Goal: Task Accomplishment & Management: Use online tool/utility

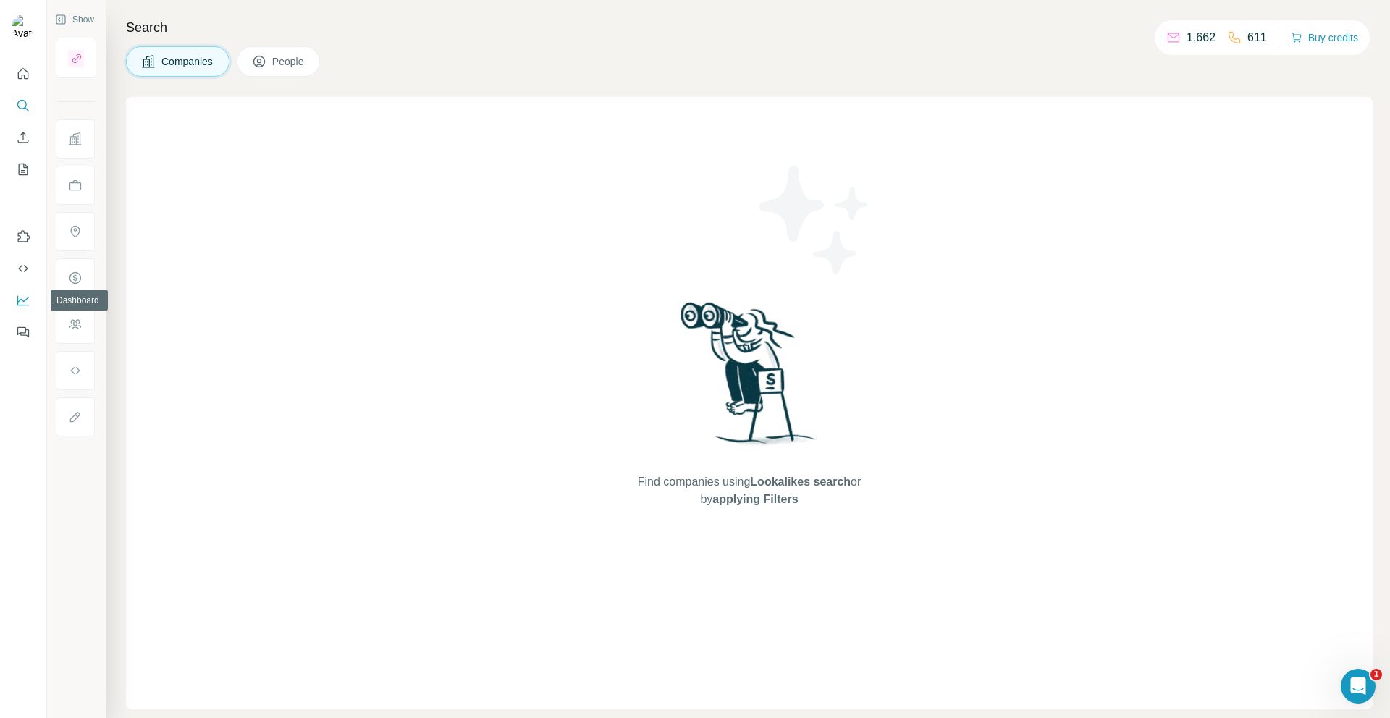
click at [19, 305] on icon "Dashboard" at bounding box center [23, 301] width 12 height 10
click at [22, 83] on button "Quick start" at bounding box center [23, 74] width 23 height 26
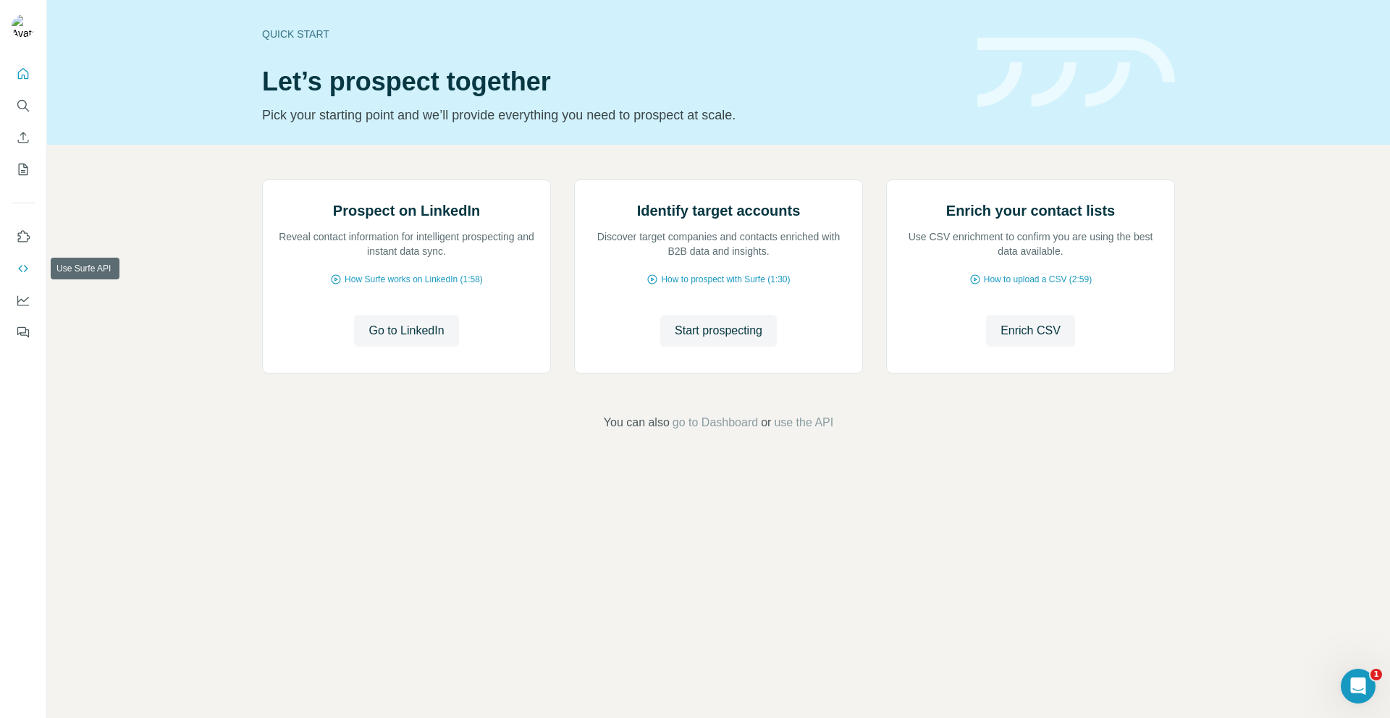
click at [20, 274] on icon "Use Surfe API" at bounding box center [23, 268] width 14 height 14
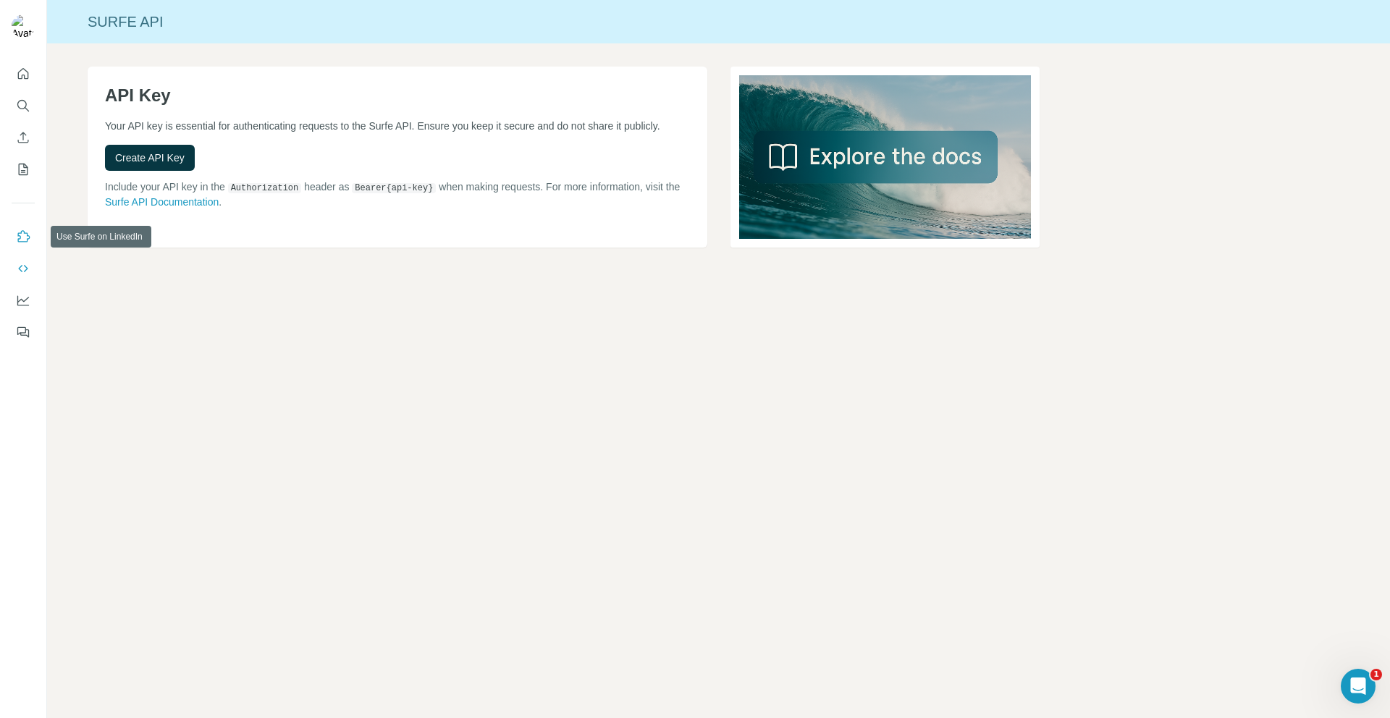
click at [23, 243] on icon "Use Surfe on LinkedIn" at bounding box center [23, 236] width 14 height 14
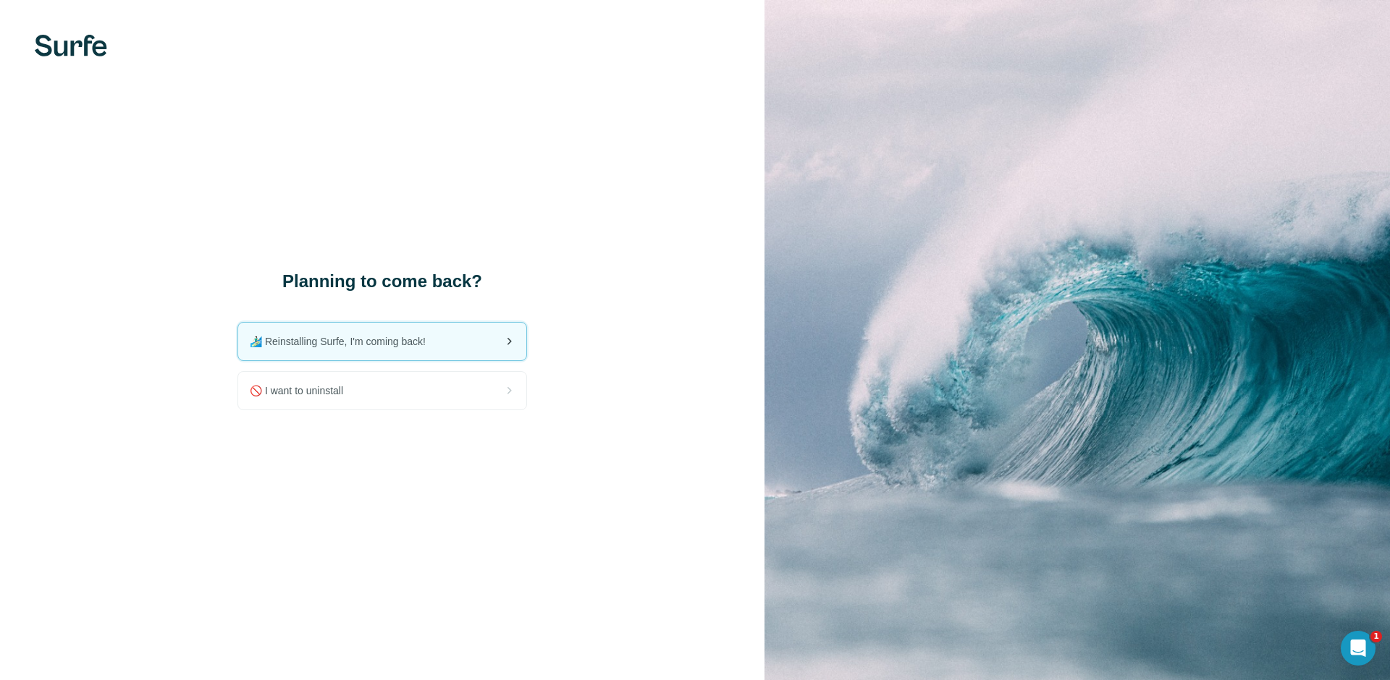
click at [437, 341] on span "🏄🏻‍♂️ Reinstalling Surfe, I'm coming back!" at bounding box center [343, 341] width 187 height 14
click at [403, 344] on span "🏄🏻‍♂️ Reinstalling Surfe, I'm coming back!" at bounding box center [343, 341] width 187 height 14
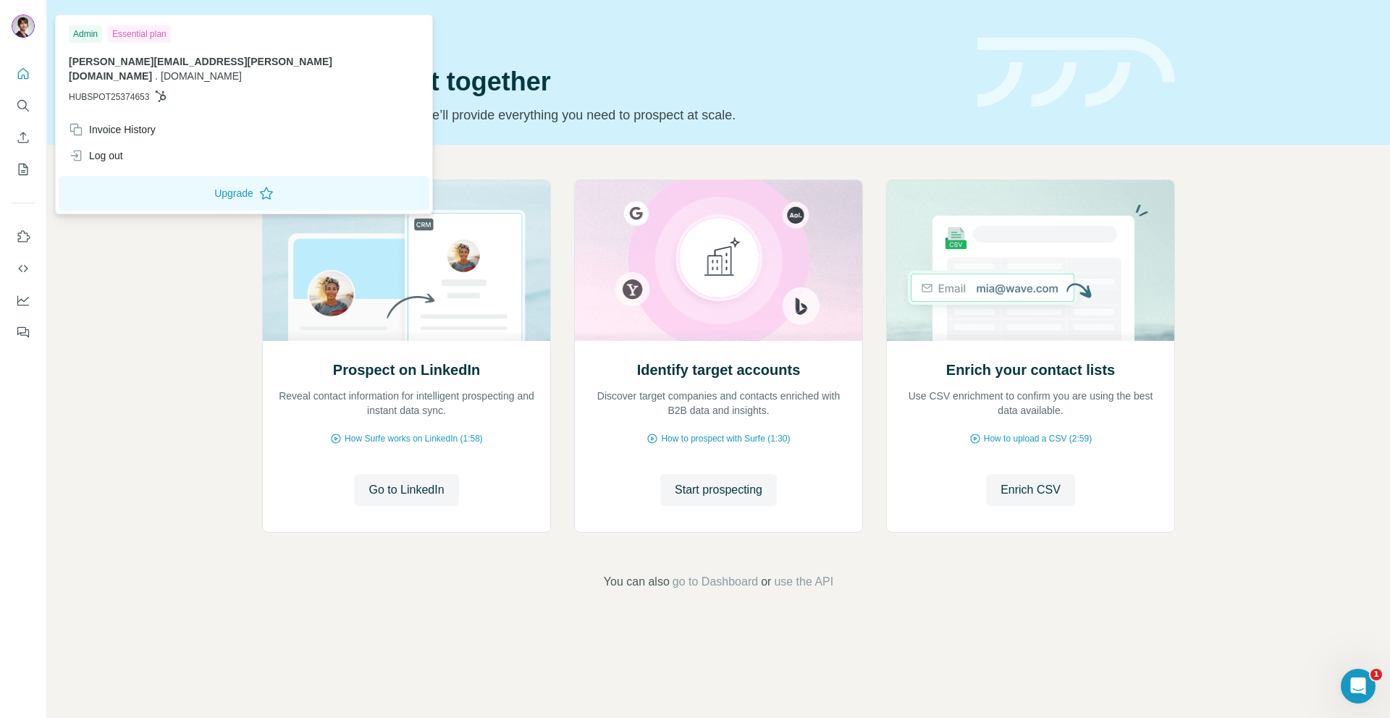
click at [21, 20] on img at bounding box center [23, 25] width 23 height 23
